Goal: Task Accomplishment & Management: Complete application form

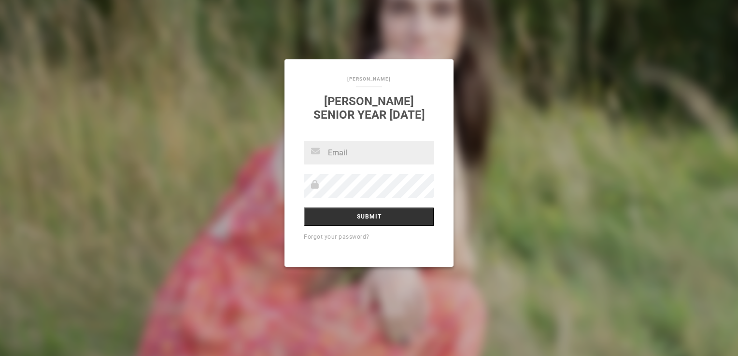
click at [372, 153] on input "text" at bounding box center [369, 153] width 130 height 24
type input "[EMAIL_ADDRESS][DOMAIN_NAME]"
click at [304, 208] on input "Submit" at bounding box center [369, 217] width 130 height 18
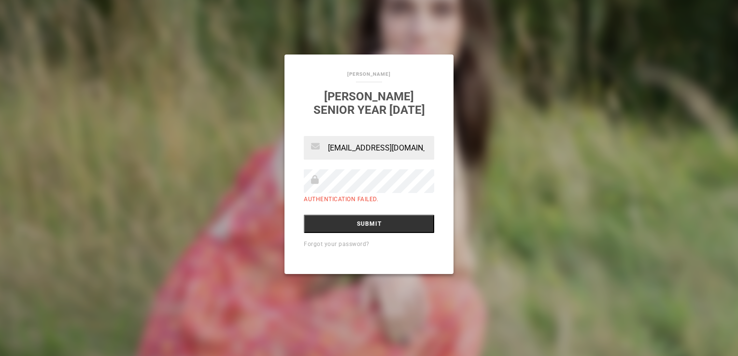
click at [304, 215] on input "Submit" at bounding box center [369, 224] width 130 height 18
